Goal: Task Accomplishment & Management: Manage account settings

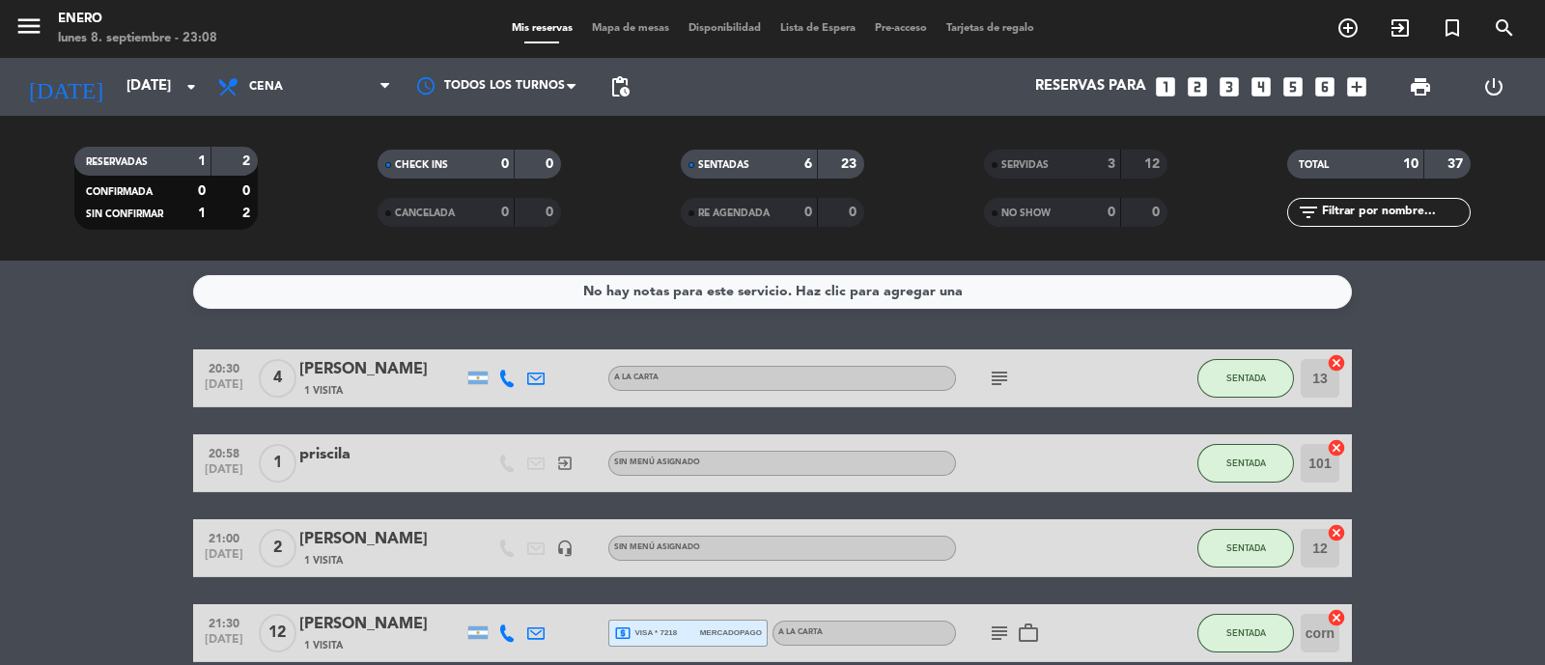
scroll to position [348, 0]
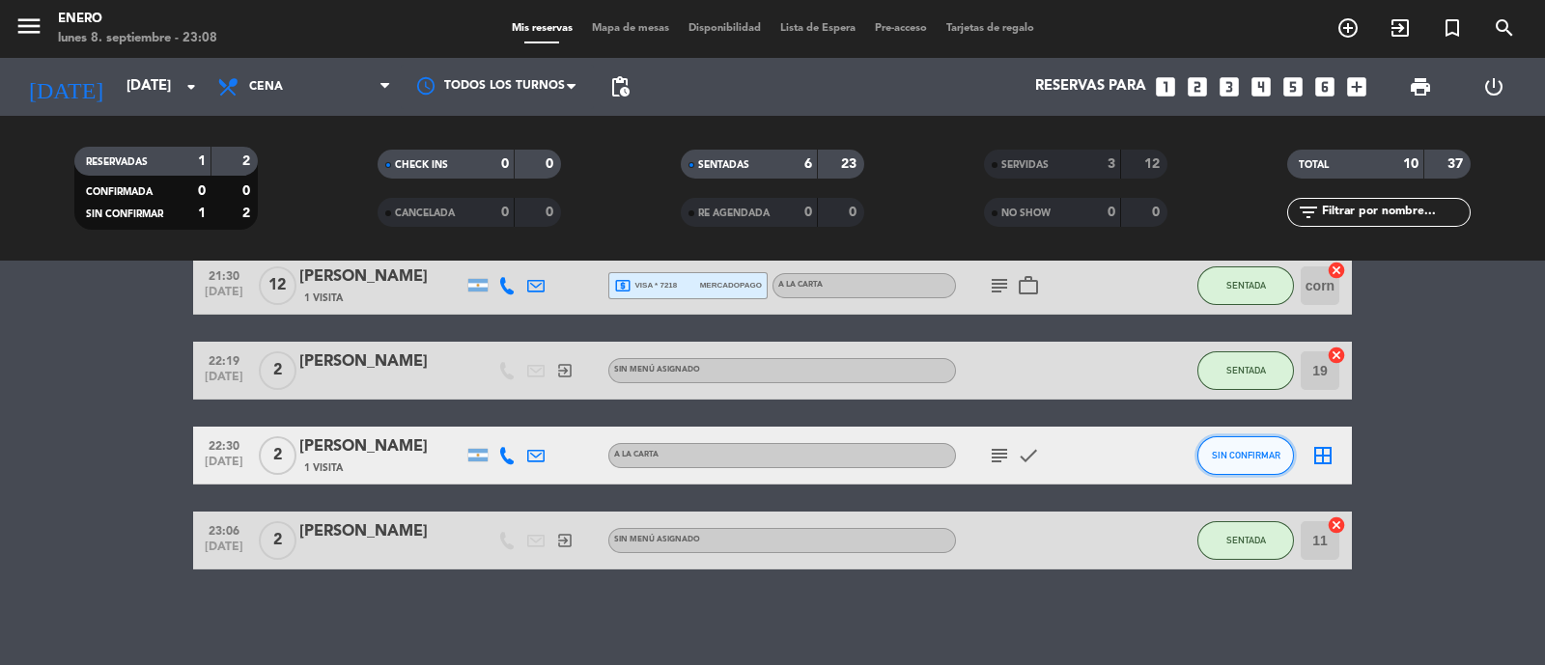
click at [1238, 456] on span "SIN CONFIRMAR" at bounding box center [1246, 455] width 69 height 11
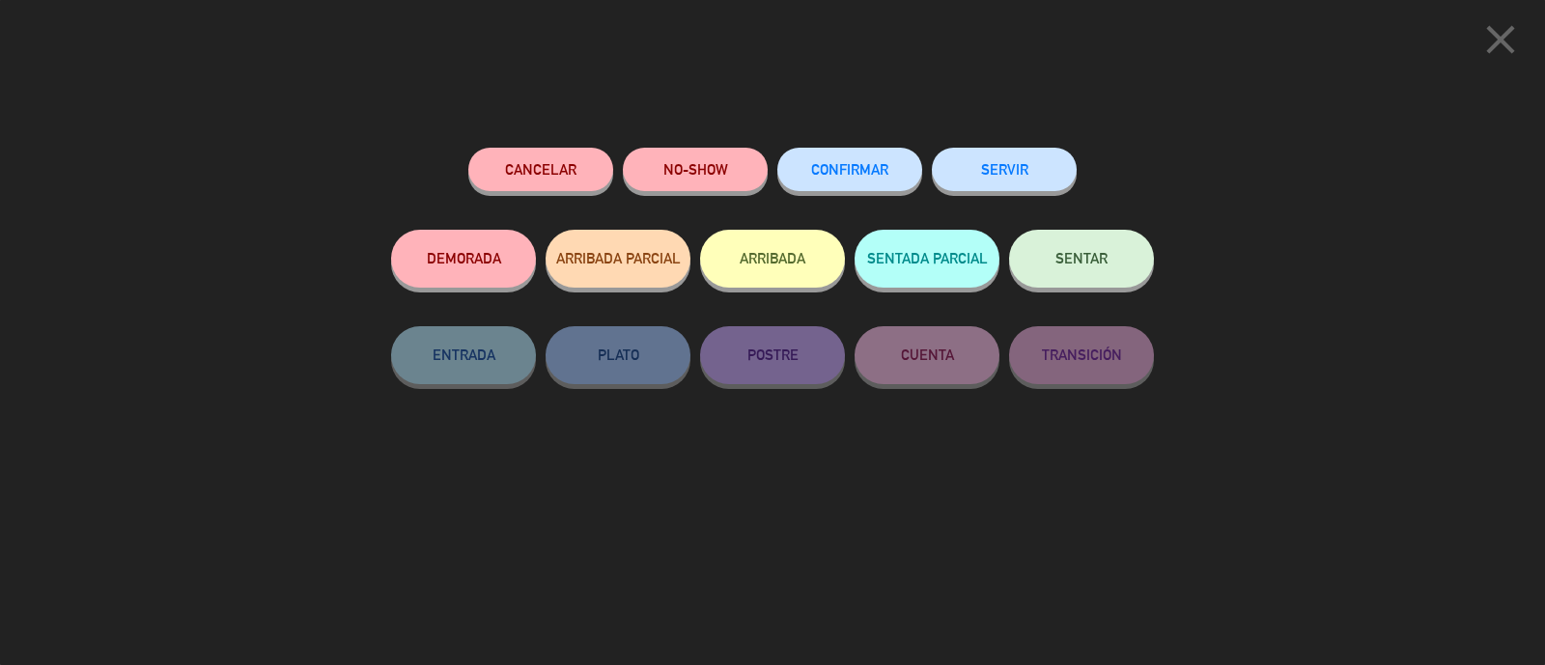
click at [695, 176] on button "NO-SHOW" at bounding box center [695, 169] width 145 height 43
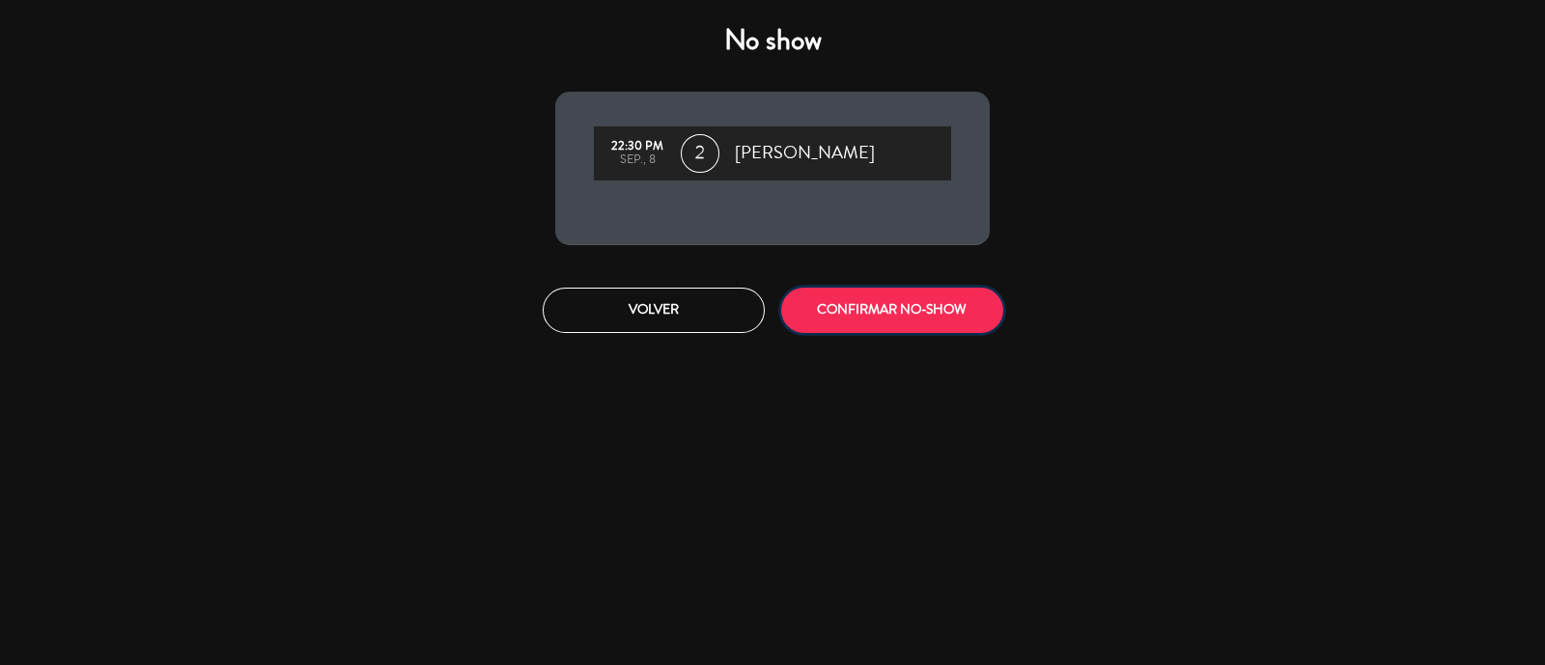
click at [926, 323] on button "CONFIRMAR NO-SHOW" at bounding box center [892, 310] width 222 height 45
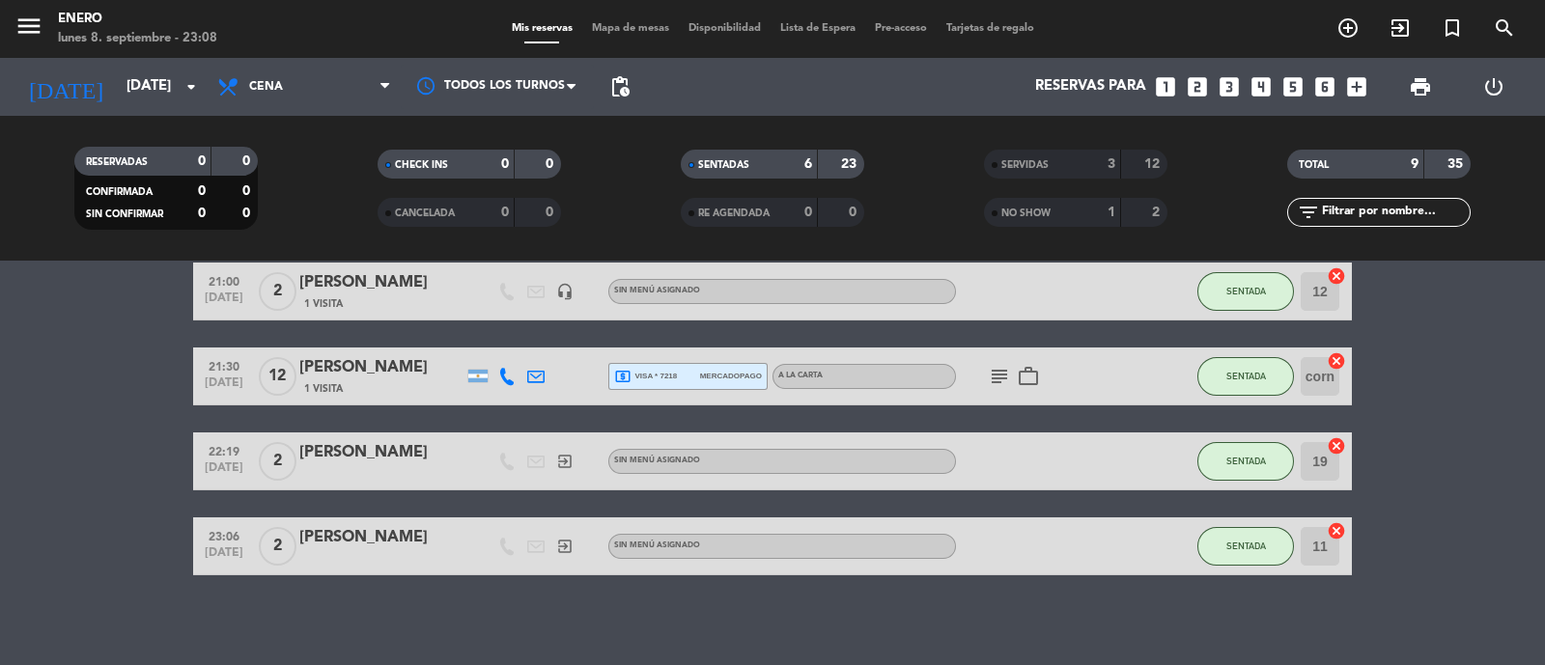
scroll to position [263, 0]
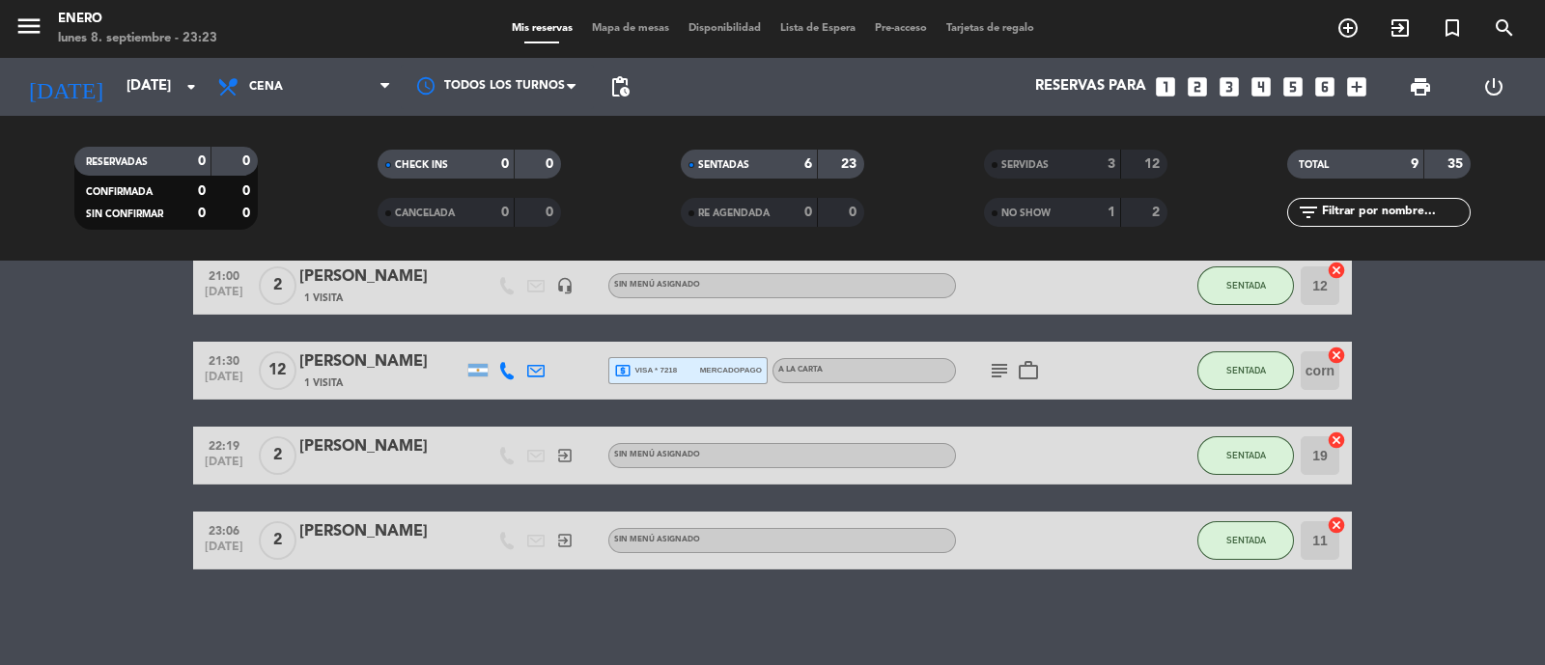
click at [1478, 409] on bookings-row "20:30 [DATE] 4 [PERSON_NAME] 1 Visita A LA CARTA subject SENTADA 13 cancel 20:5…" at bounding box center [772, 328] width 1545 height 483
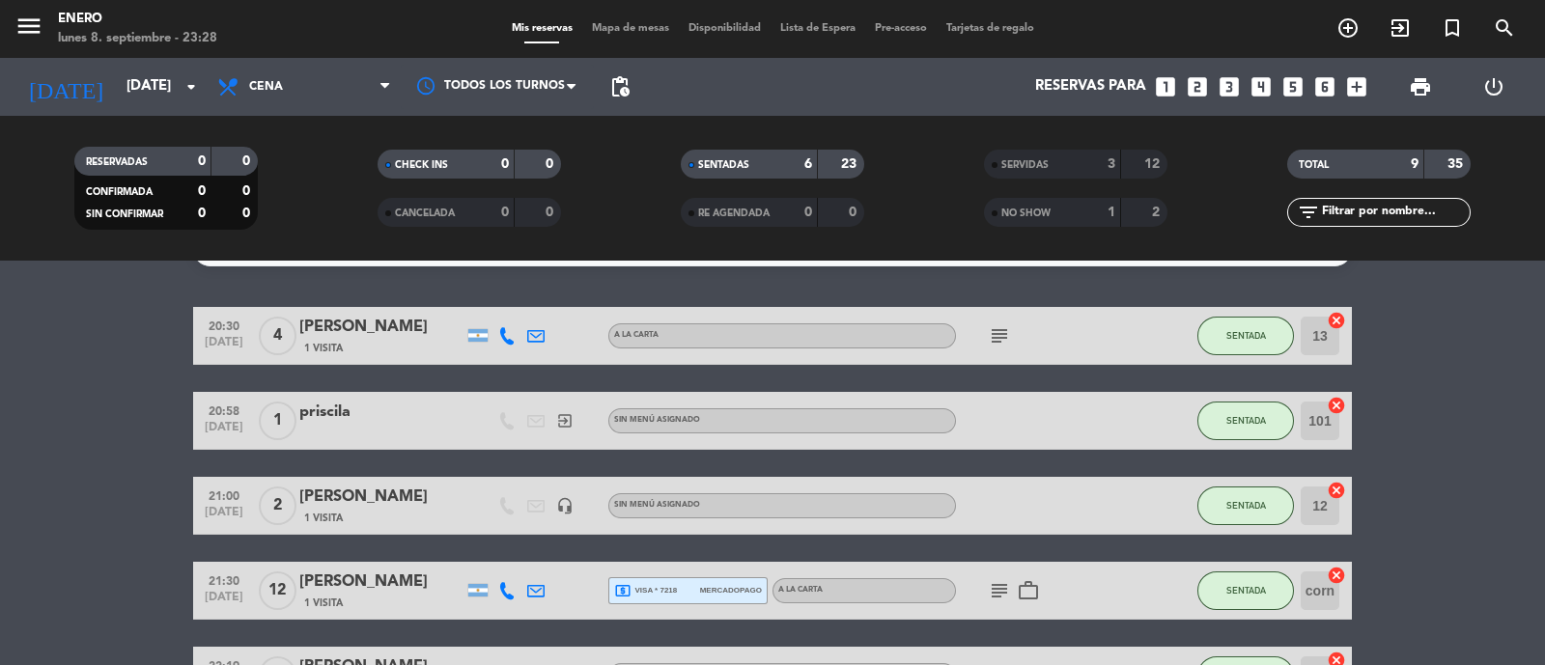
scroll to position [0, 0]
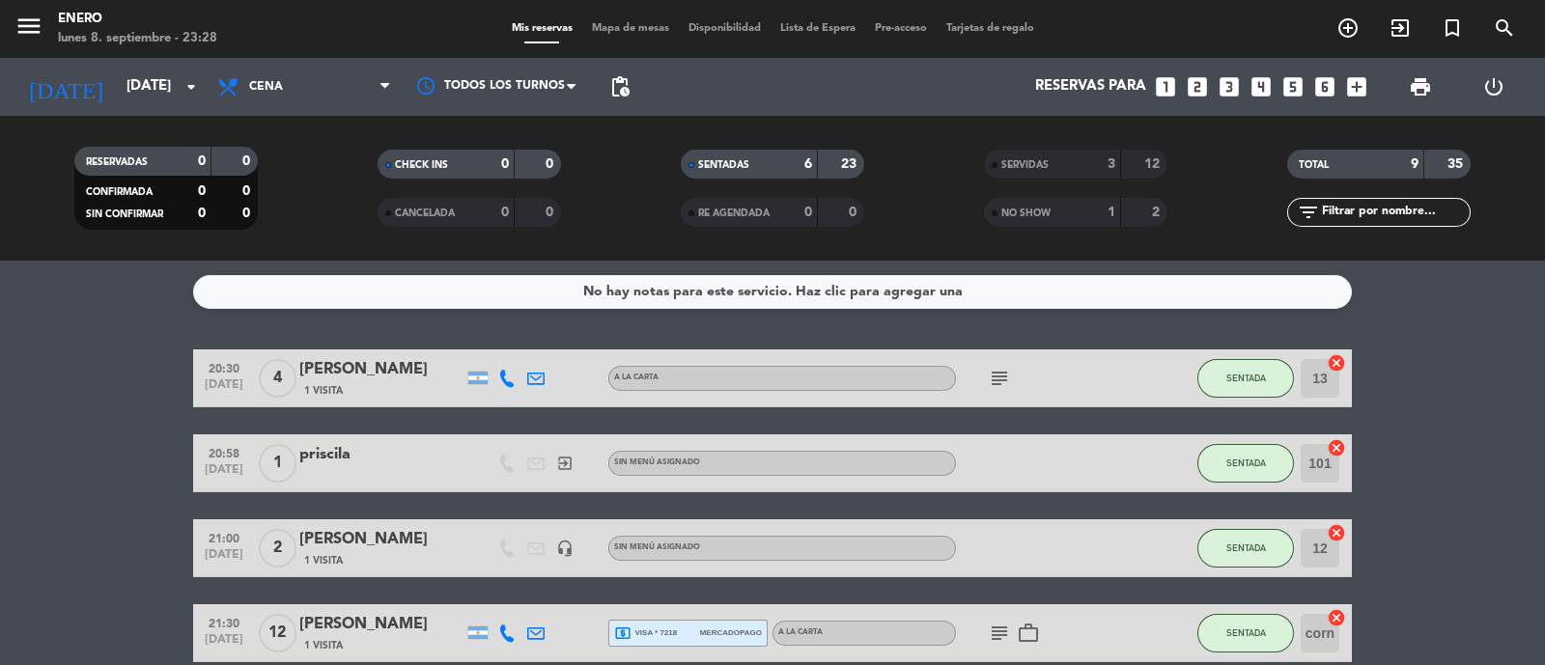
click at [989, 382] on icon "subject" at bounding box center [999, 378] width 23 height 23
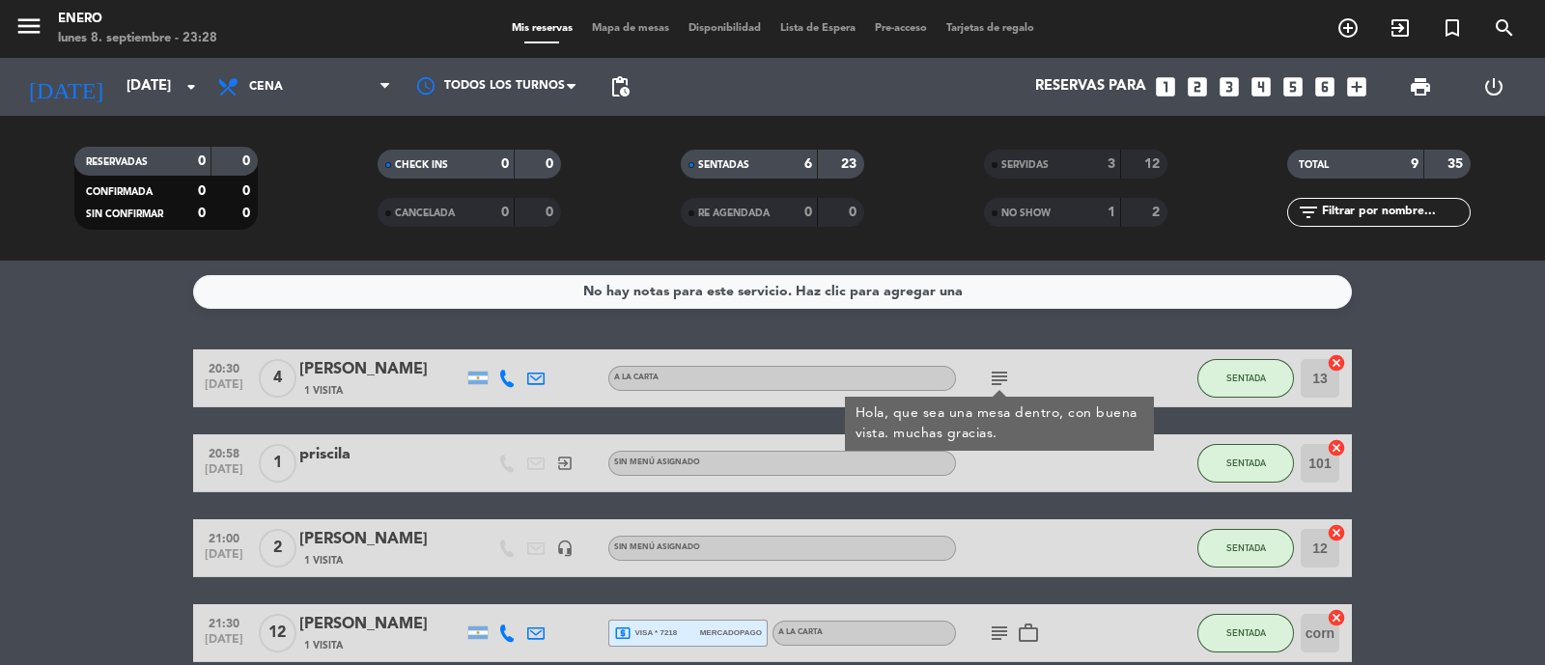
click at [989, 382] on icon "subject" at bounding box center [999, 378] width 23 height 23
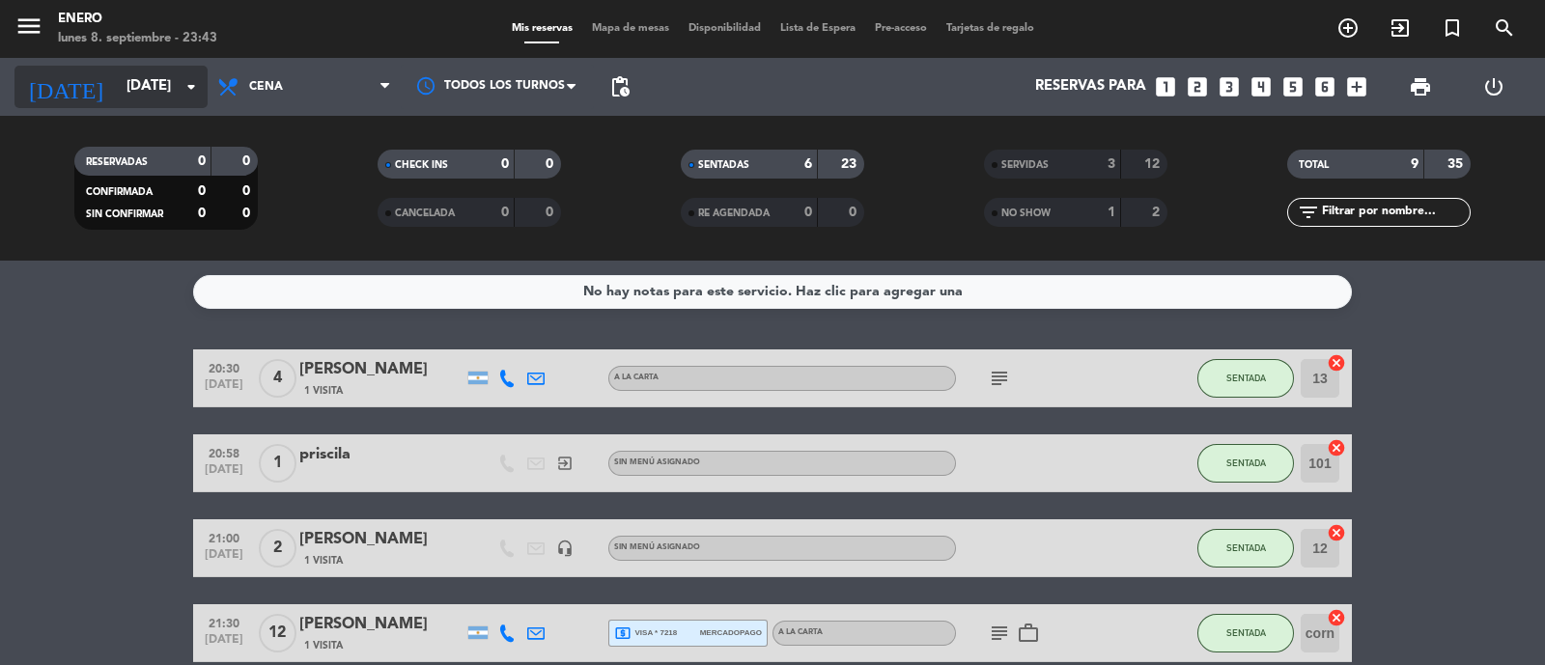
click at [163, 84] on input "[DATE]" at bounding box center [210, 87] width 186 height 37
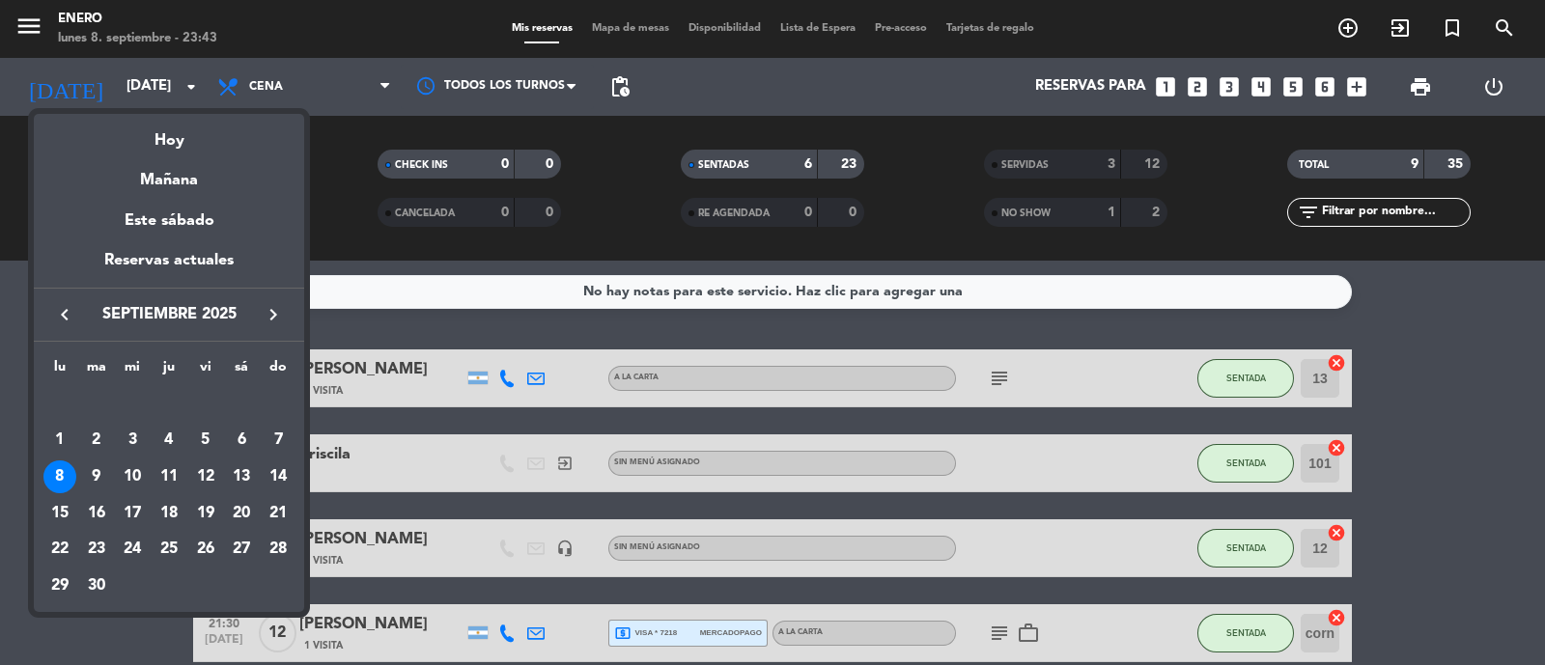
click at [243, 508] on div "20" at bounding box center [241, 513] width 33 height 33
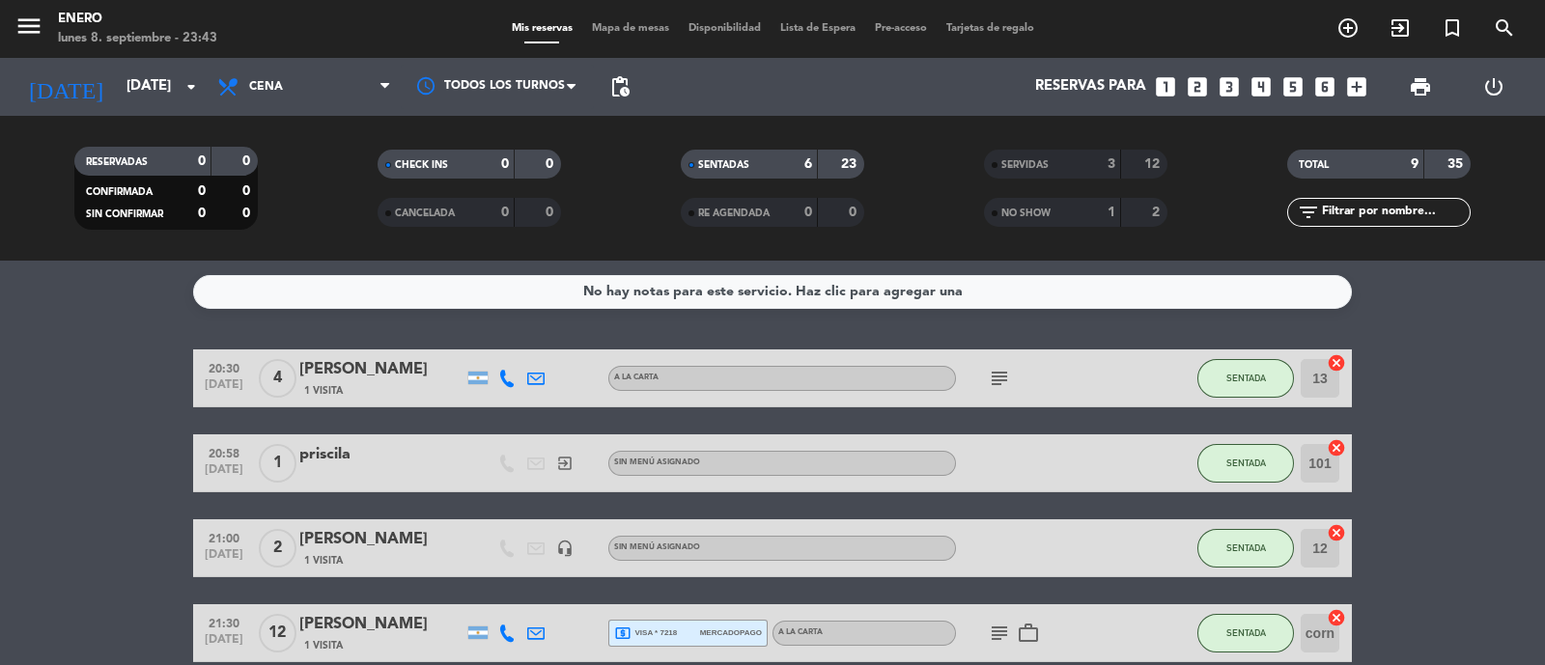
type input "[DATE]"
